Goal: Task Accomplishment & Management: Manage account settings

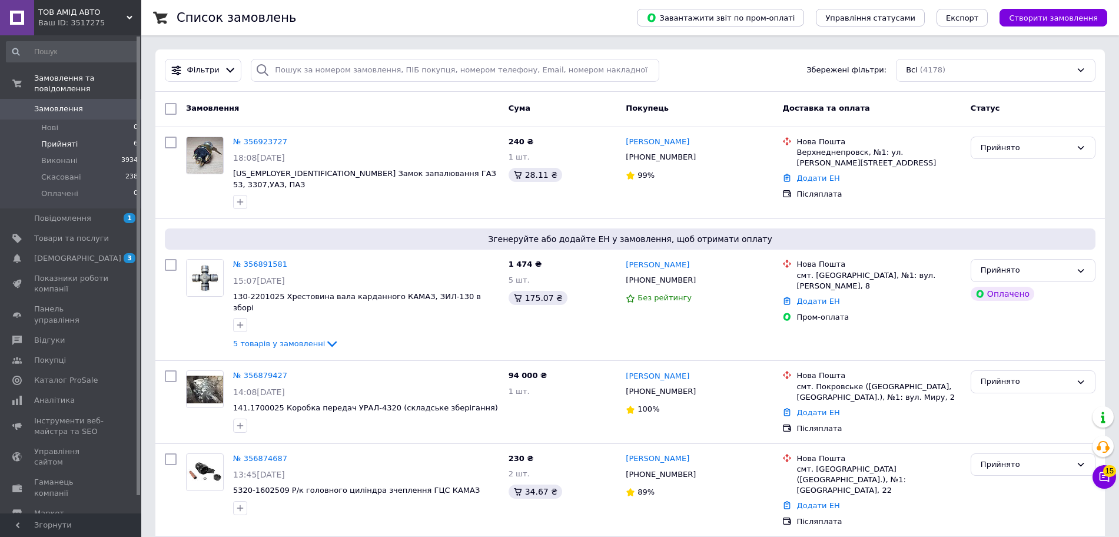
click at [58, 139] on span "Прийняті" at bounding box center [59, 144] width 37 height 11
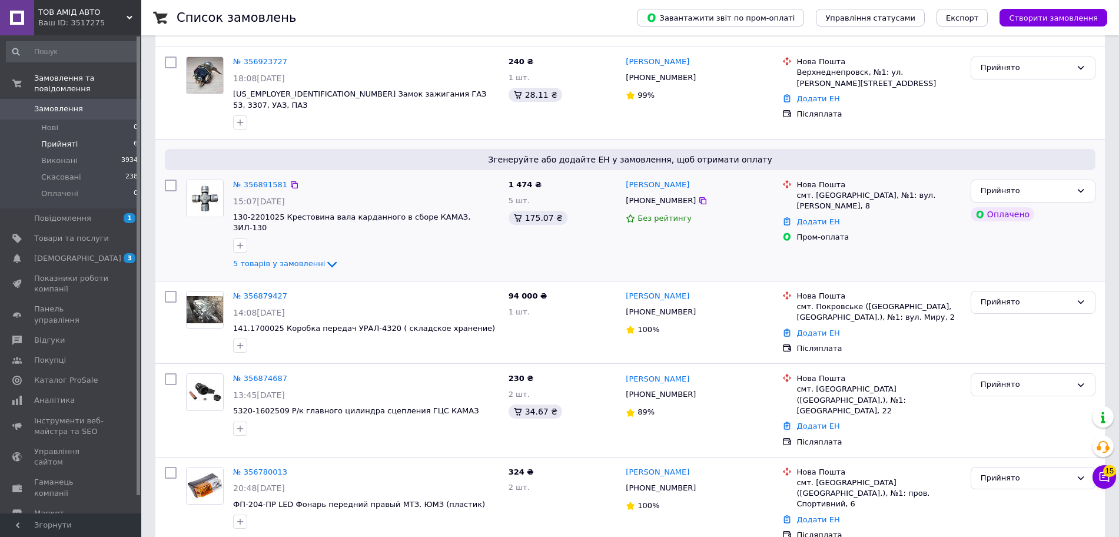
scroll to position [206, 0]
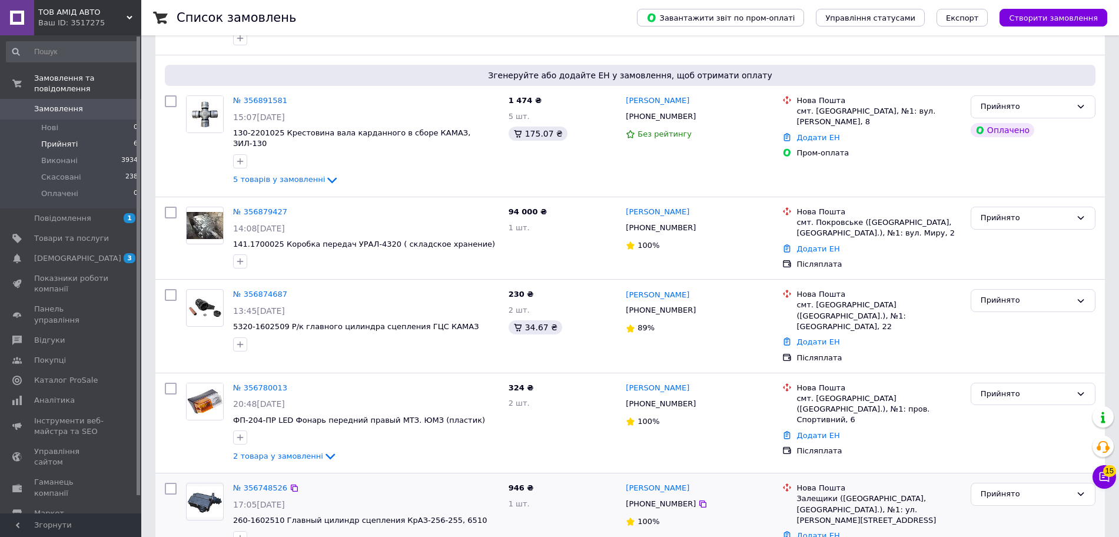
click at [821, 531] on link "Додати ЕН" at bounding box center [818, 535] width 43 height 9
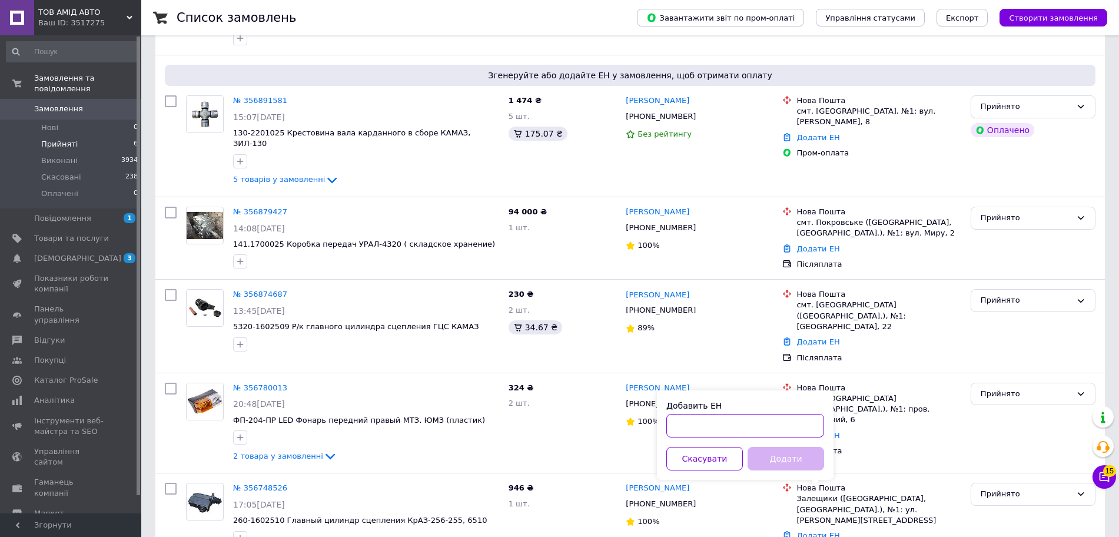
click at [784, 427] on input "Добавить ЕН" at bounding box center [745, 426] width 158 height 24
paste input "59001432888595"
type input "59001432888595"
click at [782, 454] on button "Додати" at bounding box center [786, 459] width 77 height 24
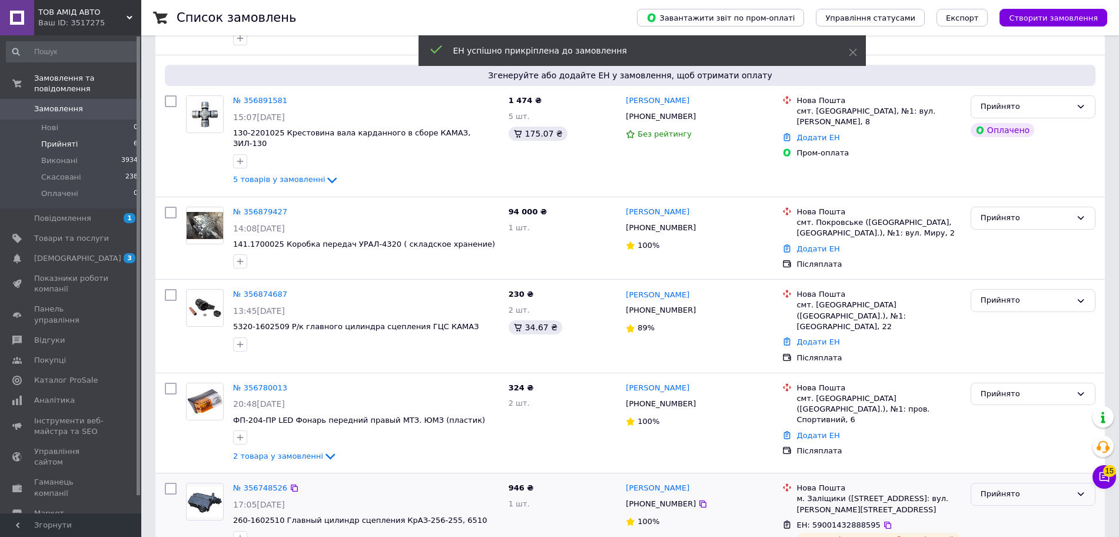
click at [986, 488] on div "Прийнято" at bounding box center [1026, 494] width 91 height 12
click at [991, 508] on li "Виконано" at bounding box center [1033, 519] width 124 height 22
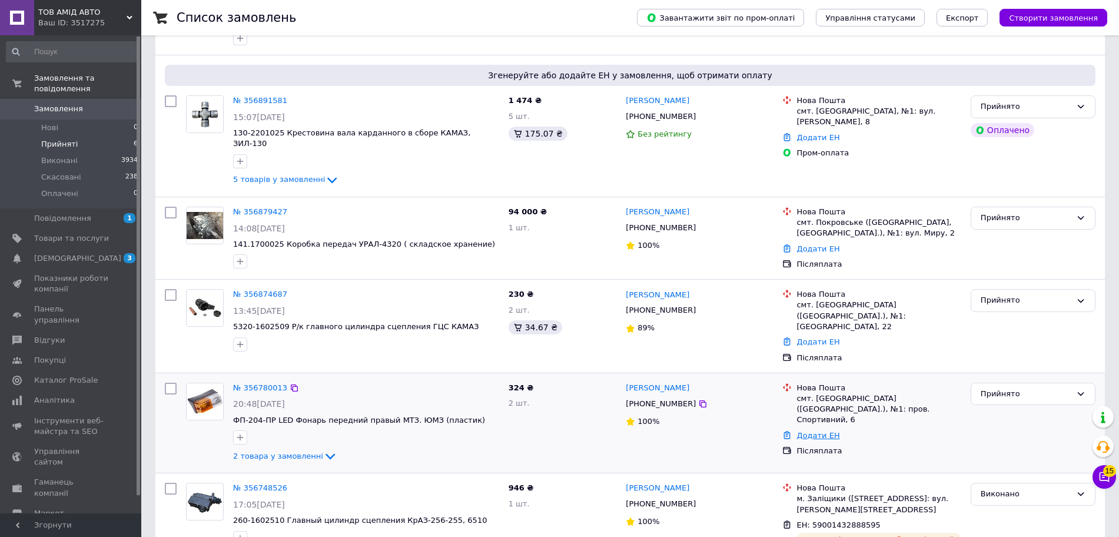
click at [815, 431] on link "Додати ЕН" at bounding box center [818, 435] width 43 height 9
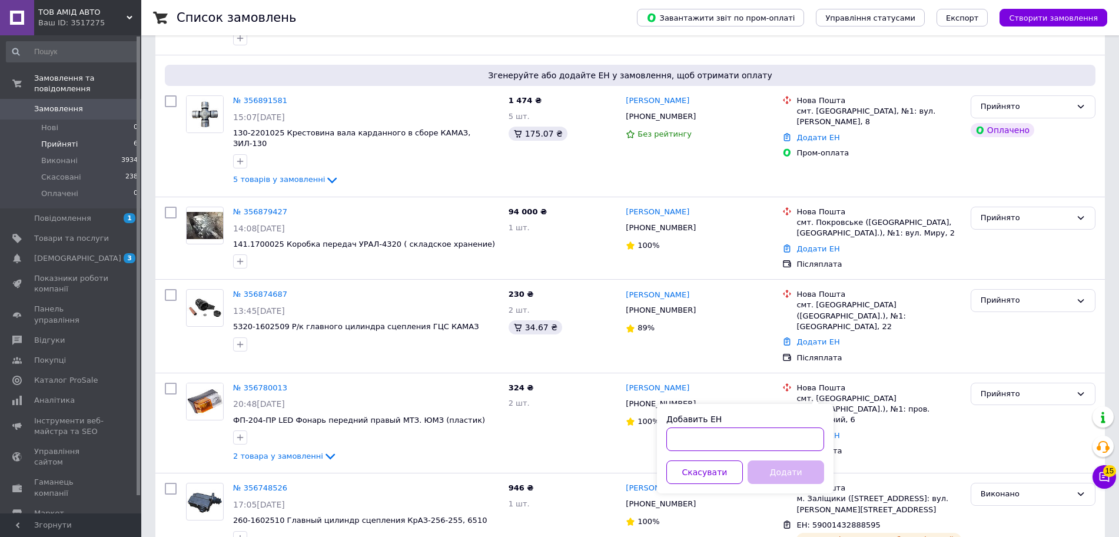
drag, startPoint x: 802, startPoint y: 435, endPoint x: 802, endPoint y: 445, distance: 9.4
click at [802, 437] on input "Добавить ЕН" at bounding box center [745, 439] width 158 height 24
paste input "[CREDIT_CARD_NUMBER]"
type input "[CREDIT_CARD_NUMBER]"
click at [801, 467] on button "Додати" at bounding box center [786, 472] width 77 height 24
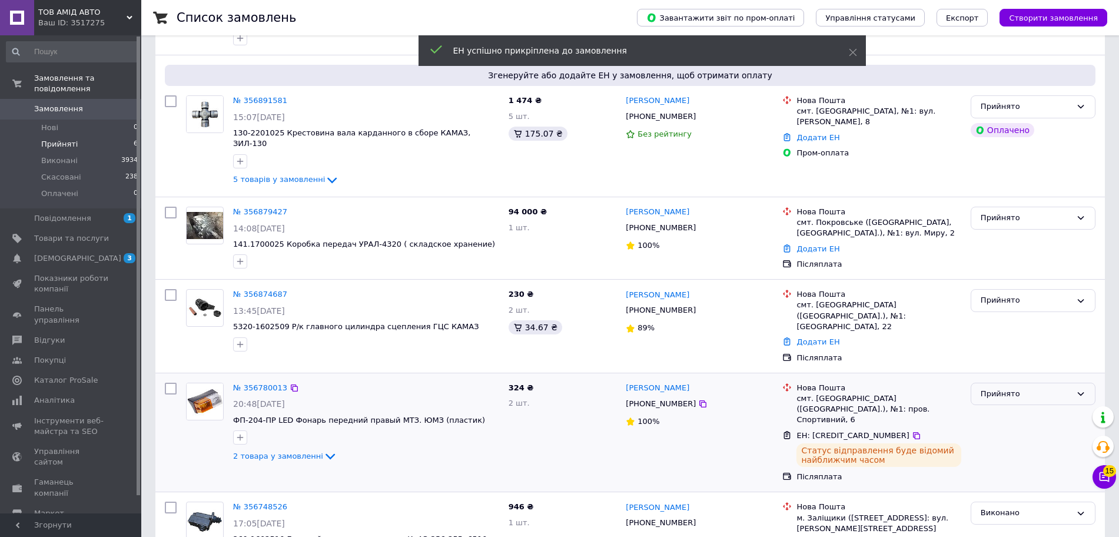
click at [1016, 383] on div "Прийнято" at bounding box center [1033, 394] width 125 height 23
click at [1004, 407] on li "Виконано" at bounding box center [1033, 418] width 124 height 22
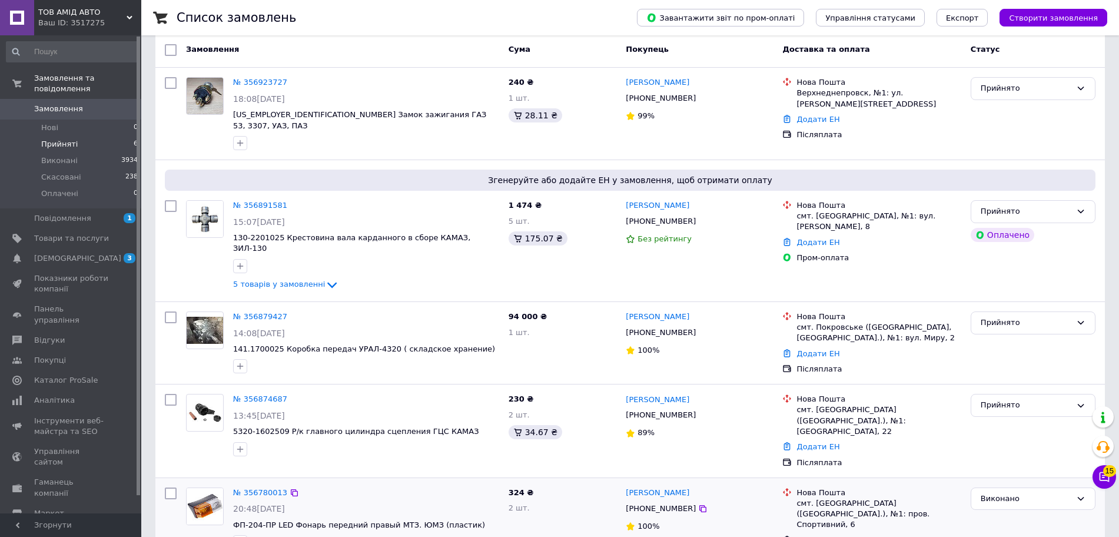
scroll to position [0, 0]
